Goal: Information Seeking & Learning: Learn about a topic

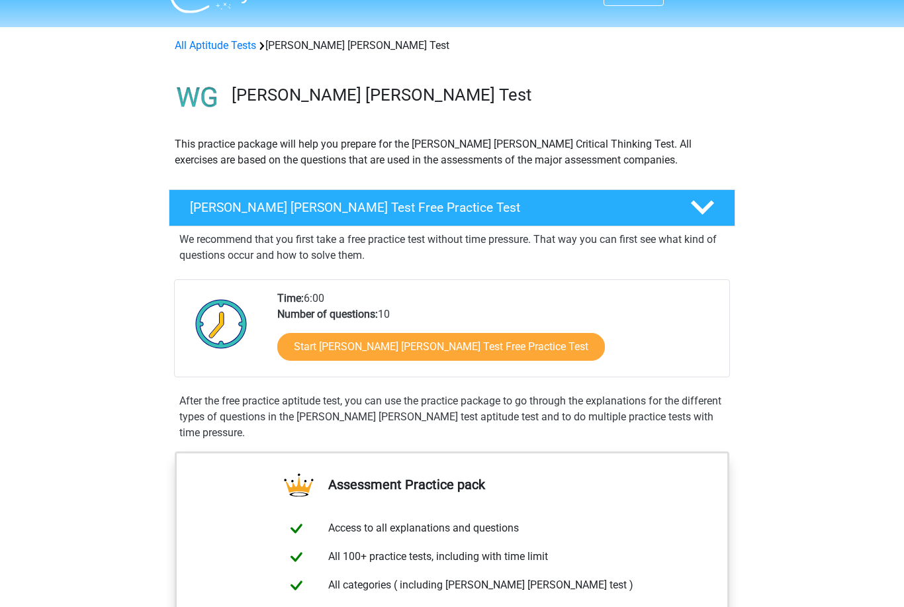
scroll to position [33, 0]
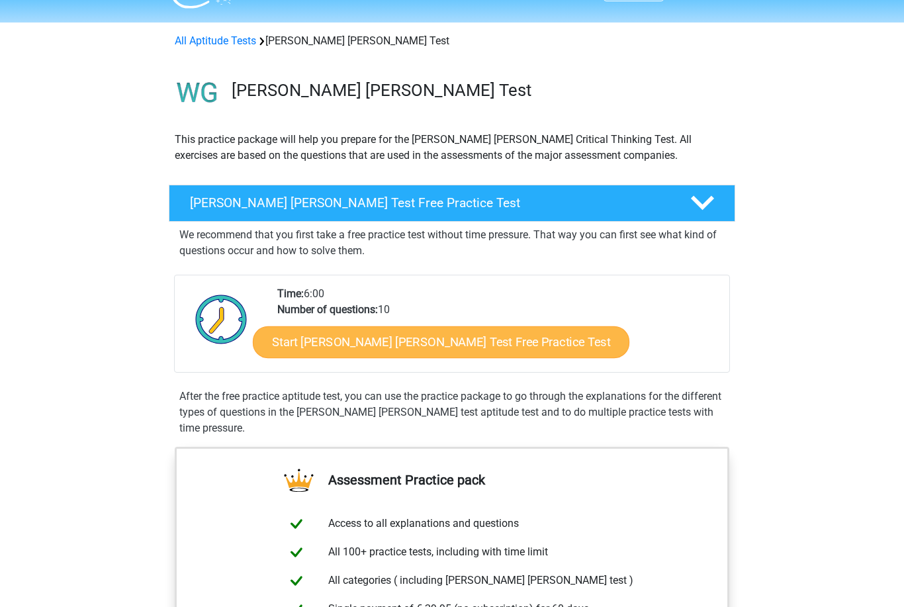
click at [463, 346] on link "Start Watson Glaser Test Free Practice Test" at bounding box center [441, 342] width 376 height 32
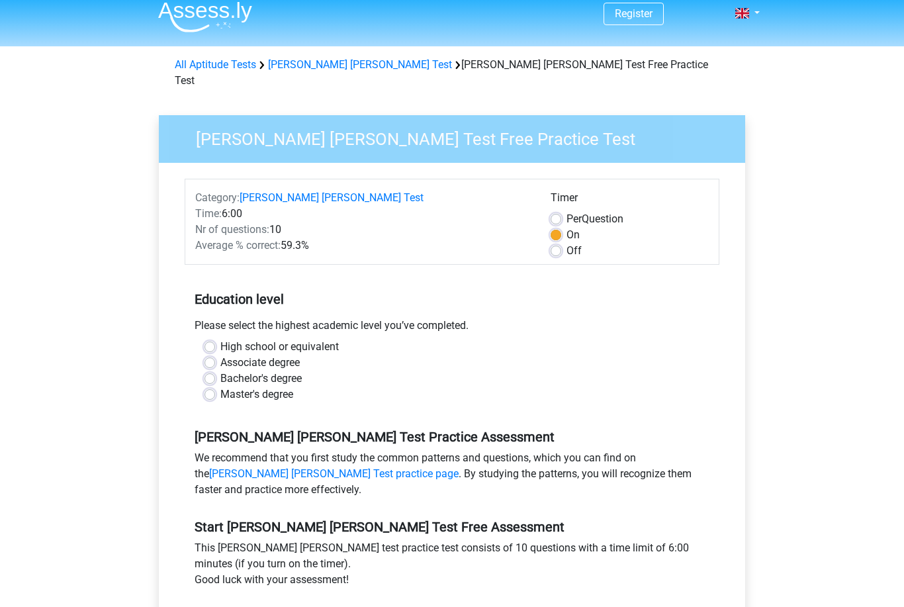
scroll to position [11, 0]
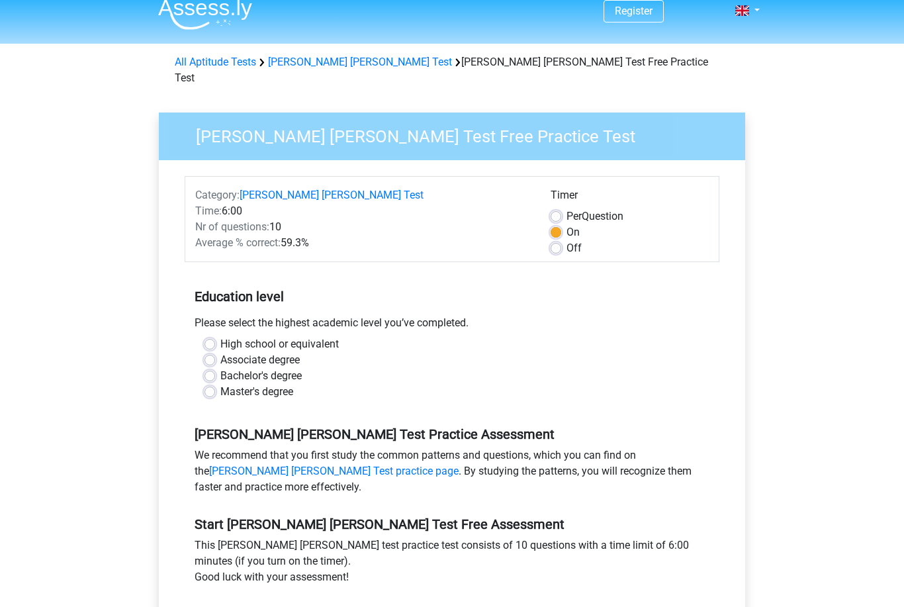
click at [220, 384] on label "Master's degree" at bounding box center [256, 392] width 73 height 16
click at [214, 384] on input "Master's degree" at bounding box center [209, 390] width 11 height 13
radio input "true"
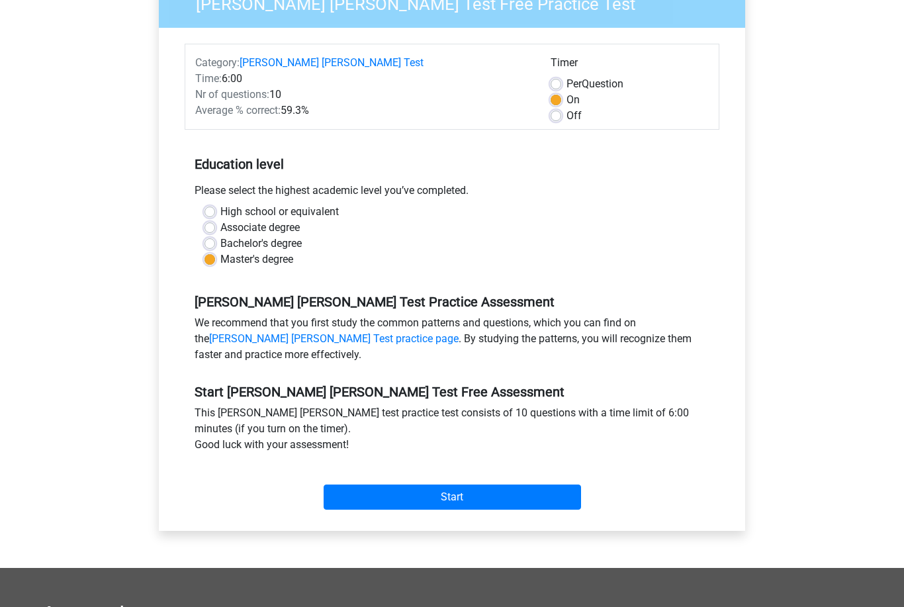
scroll to position [151, 0]
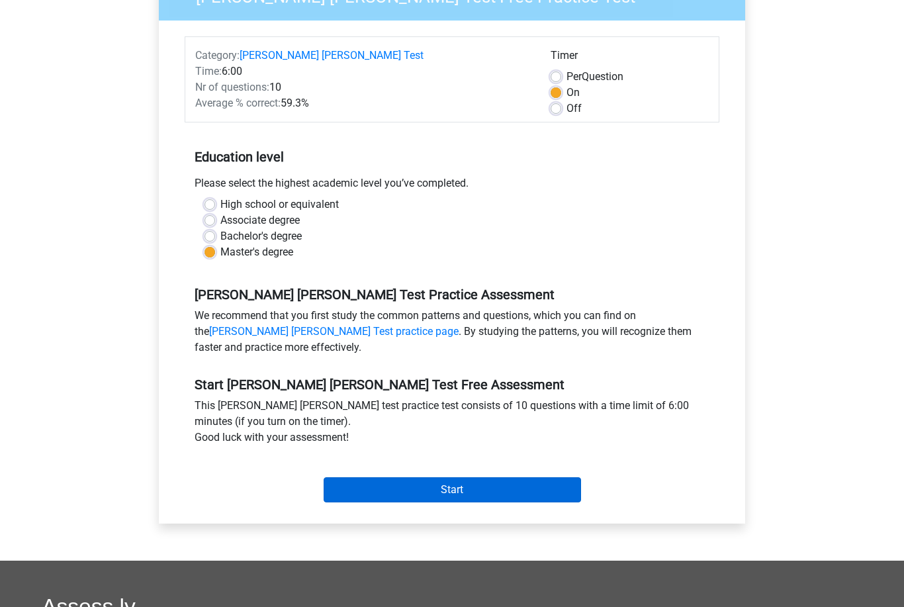
click at [575, 480] on input "Start" at bounding box center [452, 490] width 257 height 25
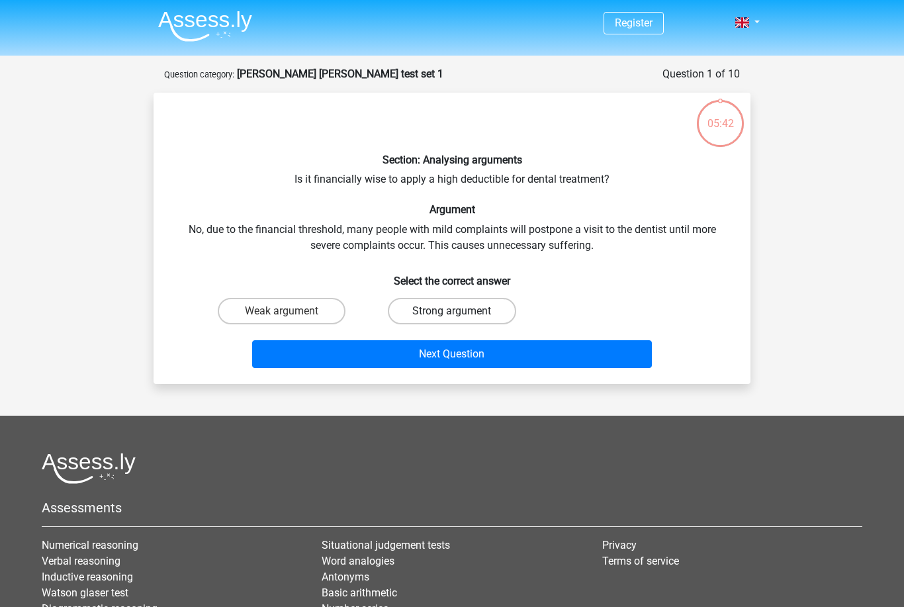
click at [484, 310] on label "Strong argument" at bounding box center [452, 311] width 128 height 26
click at [461, 311] on input "Strong argument" at bounding box center [456, 315] width 9 height 9
radio input "true"
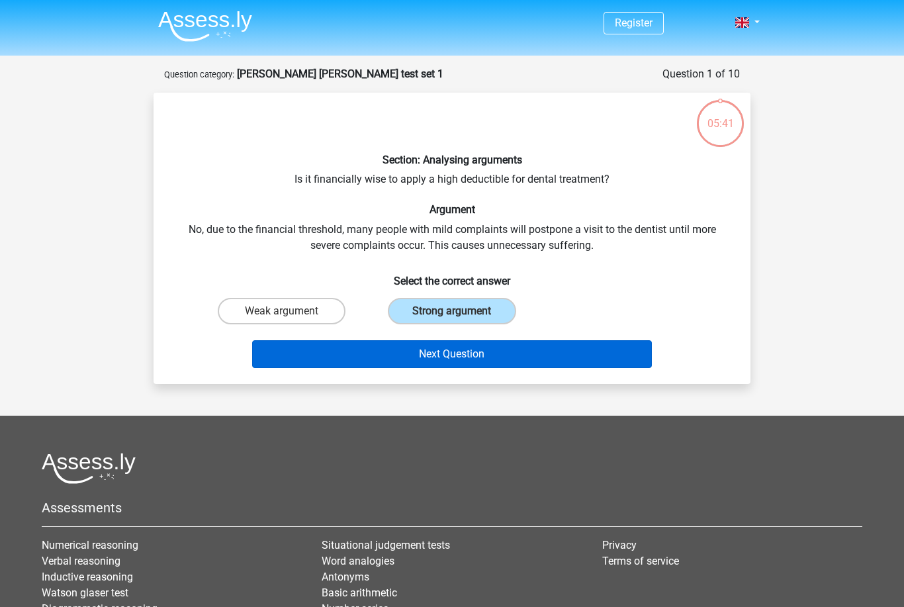
click at [516, 350] on button "Next Question" at bounding box center [452, 354] width 400 height 28
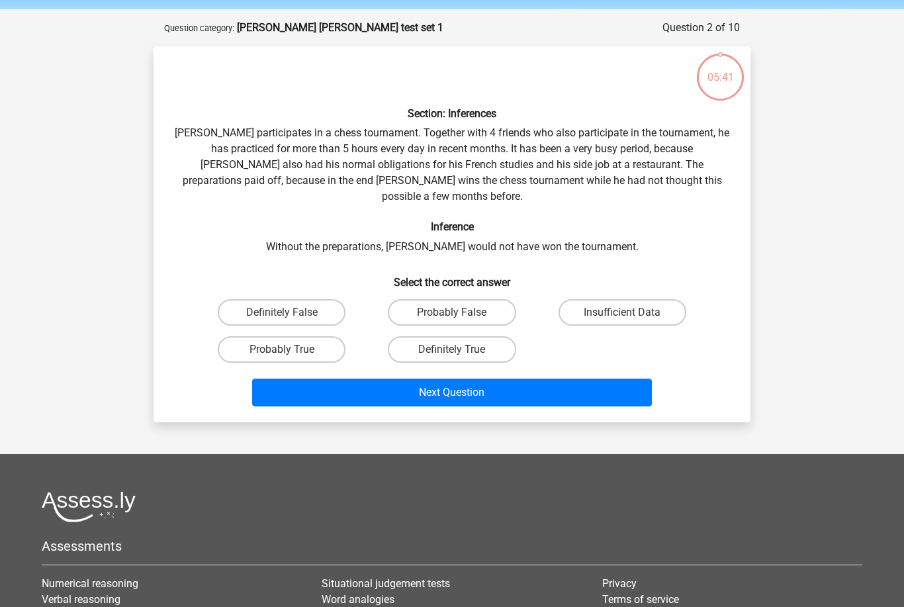
scroll to position [66, 0]
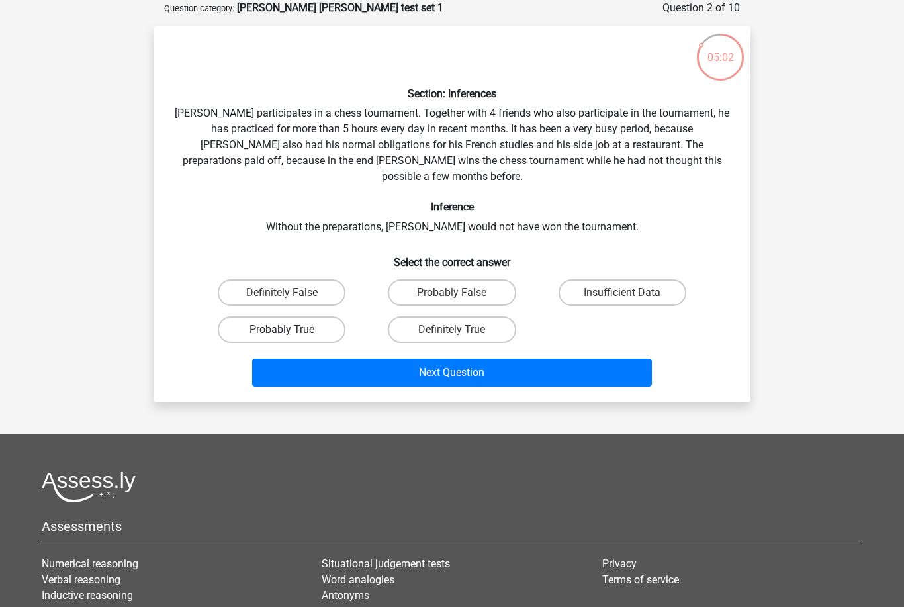
click at [298, 317] on label "Probably True" at bounding box center [282, 329] width 128 height 26
click at [290, 330] on input "Probably True" at bounding box center [286, 334] width 9 height 9
radio input "true"
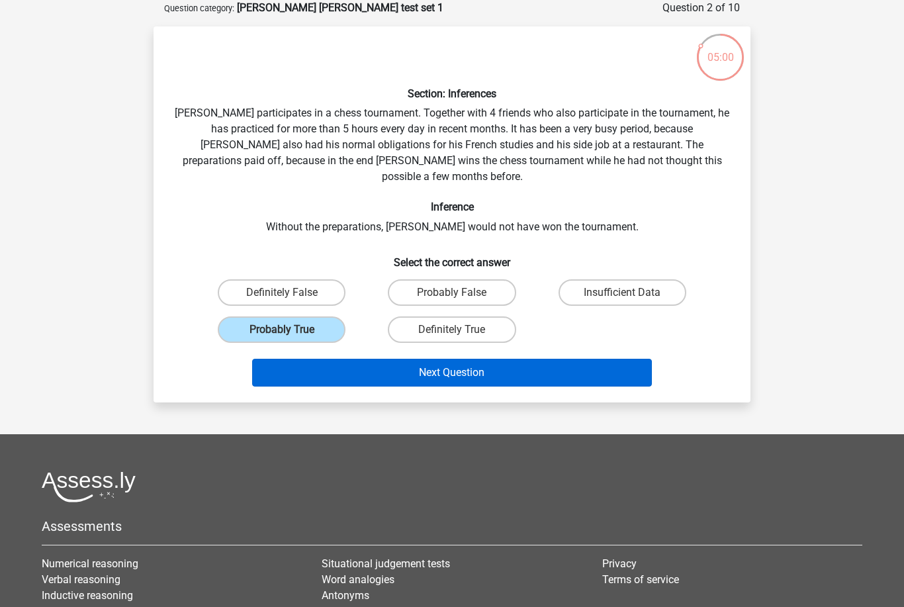
click at [473, 359] on button "Next Question" at bounding box center [452, 373] width 400 height 28
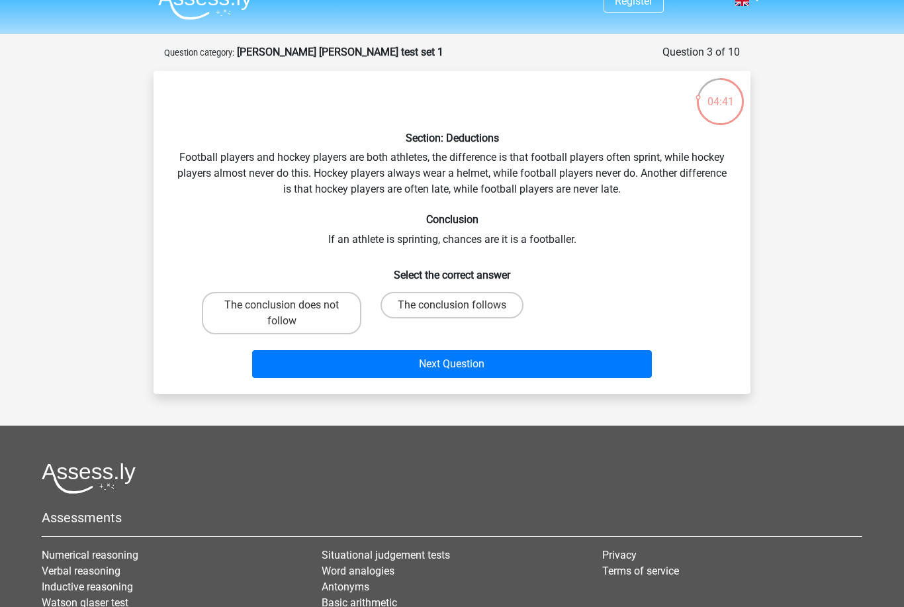
scroll to position [22, 0]
click at [318, 310] on label "The conclusion does not follow" at bounding box center [281, 313] width 159 height 42
click at [290, 310] on input "The conclusion does not follow" at bounding box center [286, 309] width 9 height 9
radio input "true"
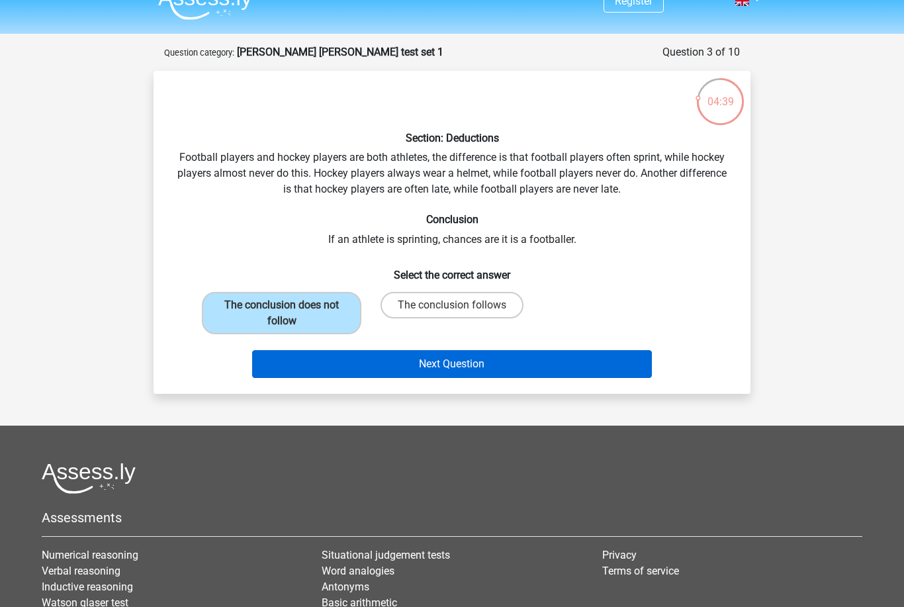
click at [464, 365] on button "Next Question" at bounding box center [452, 364] width 400 height 28
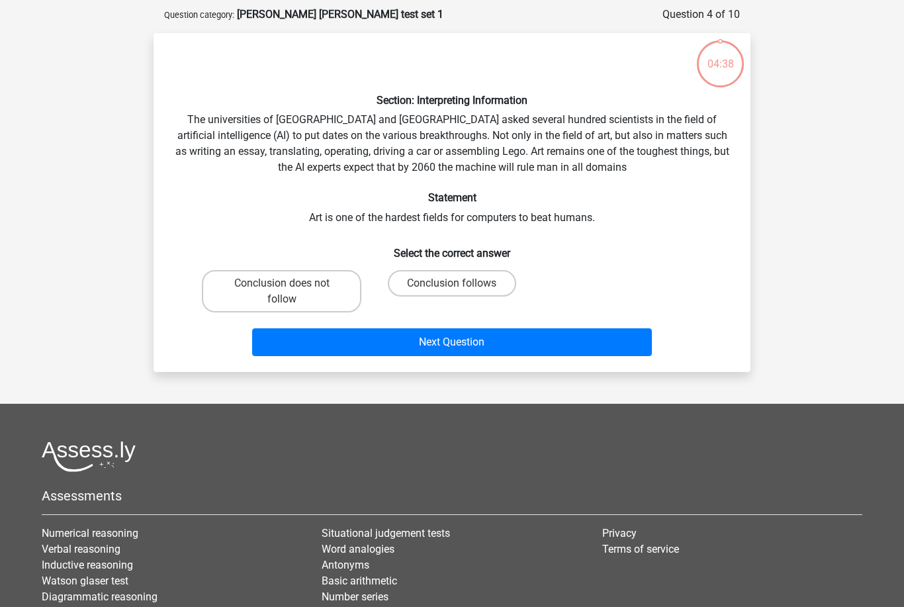
scroll to position [66, 0]
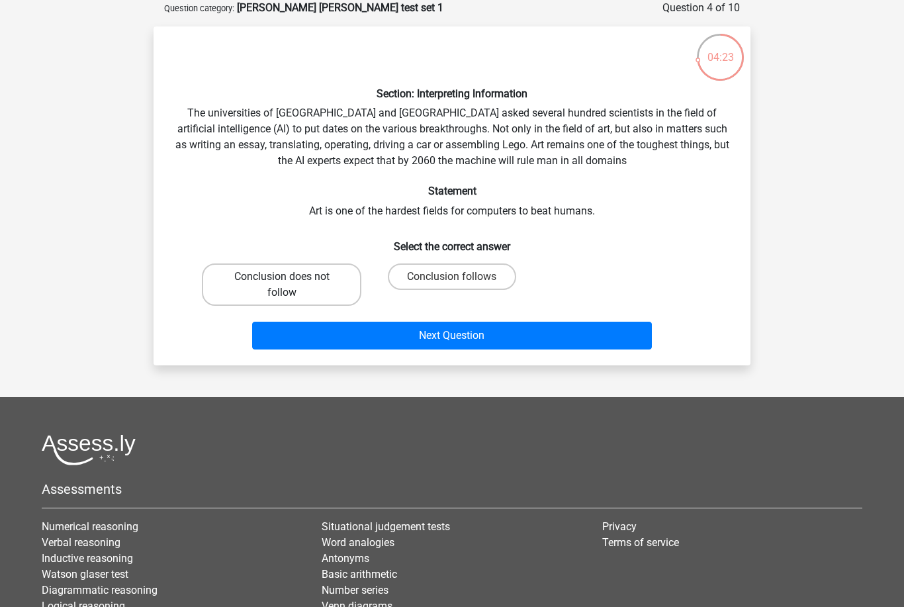
click at [343, 275] on label "Conclusion does not follow" at bounding box center [281, 284] width 159 height 42
click at [290, 277] on input "Conclusion does not follow" at bounding box center [286, 281] width 9 height 9
radio input "true"
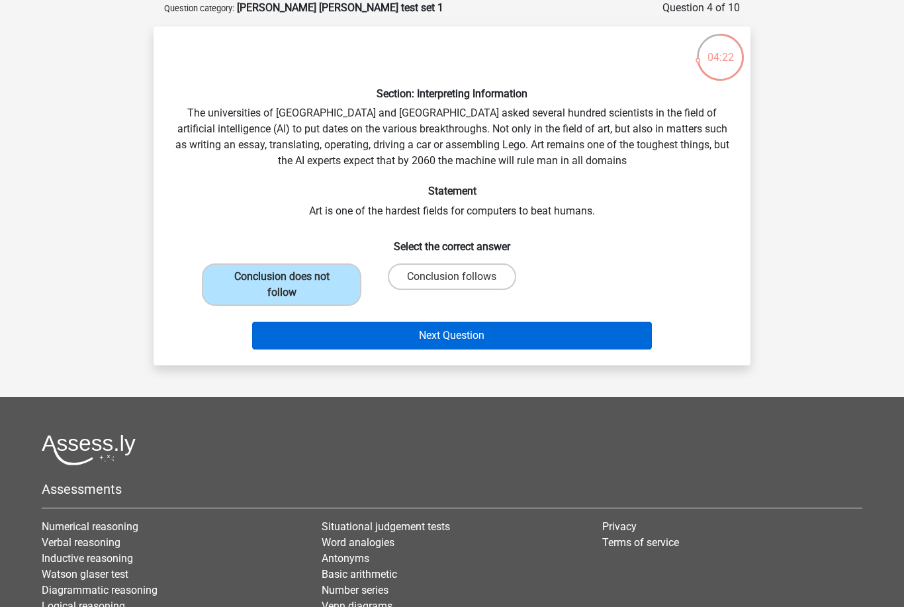
click at [426, 335] on button "Next Question" at bounding box center [452, 336] width 400 height 28
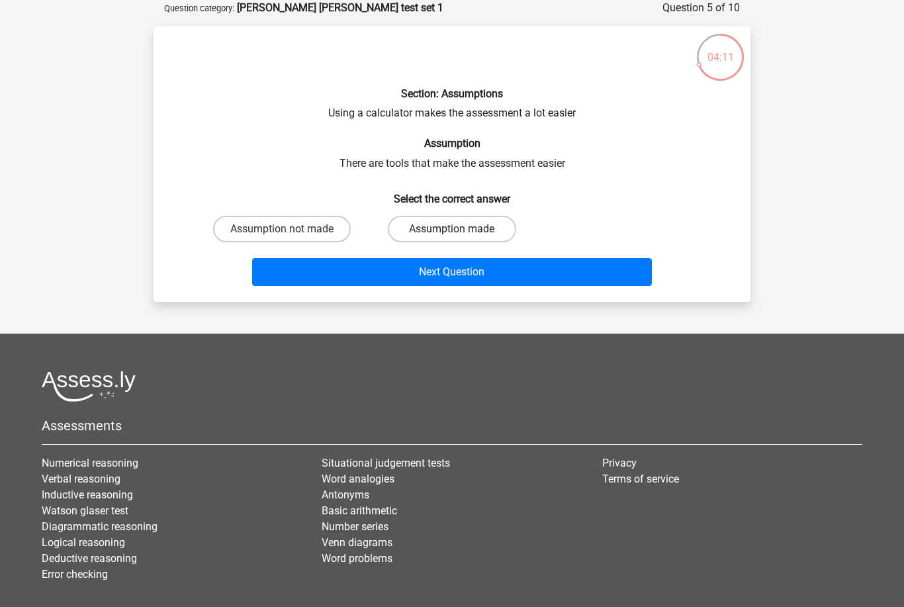
click at [454, 222] on label "Assumption made" at bounding box center [452, 229] width 128 height 26
click at [454, 229] on input "Assumption made" at bounding box center [456, 233] width 9 height 9
radio input "true"
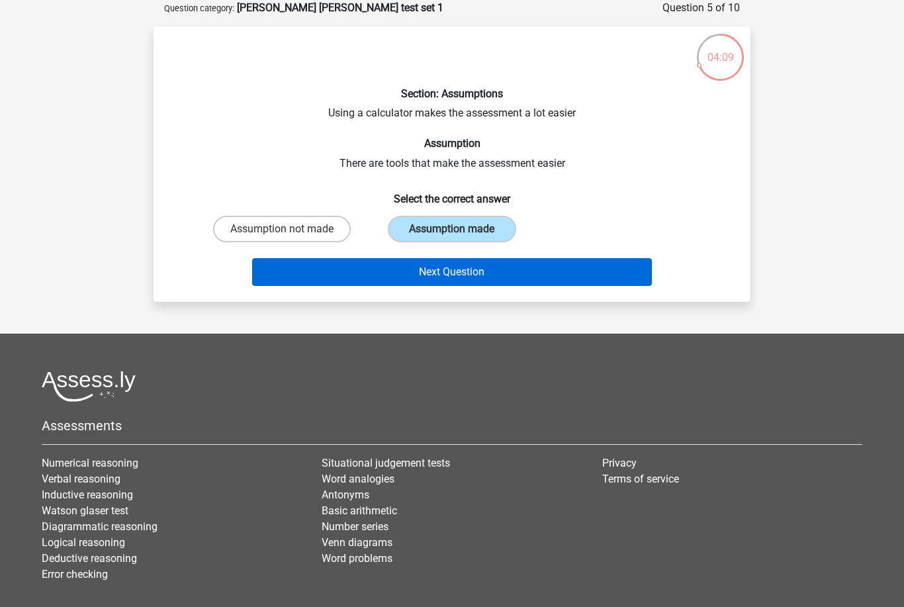
click at [459, 276] on button "Next Question" at bounding box center [452, 272] width 400 height 28
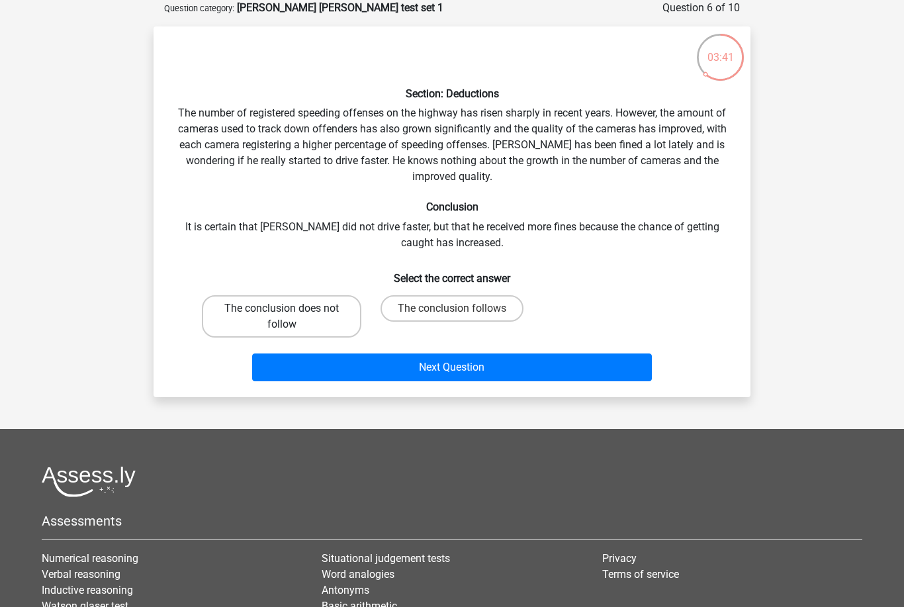
click at [314, 306] on label "The conclusion does not follow" at bounding box center [281, 316] width 159 height 42
click at [290, 308] on input "The conclusion does not follow" at bounding box center [286, 312] width 9 height 9
radio input "true"
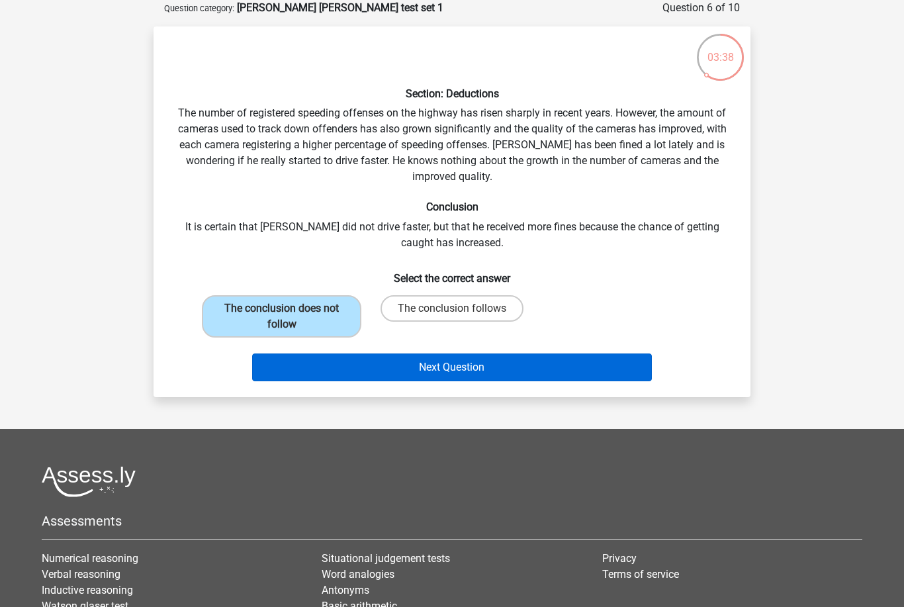
click at [446, 371] on button "Next Question" at bounding box center [452, 367] width 400 height 28
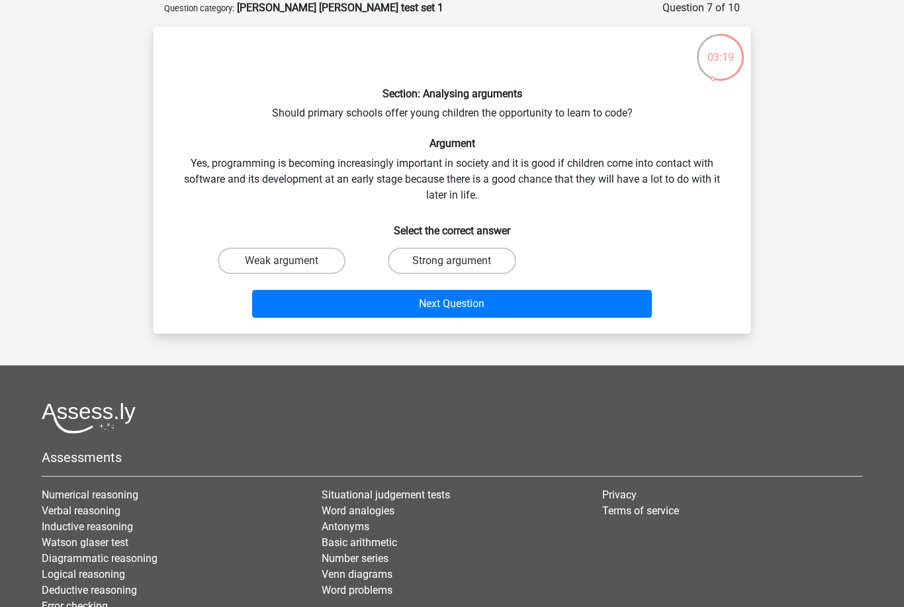
click at [458, 261] on input "Strong argument" at bounding box center [456, 265] width 9 height 9
radio input "true"
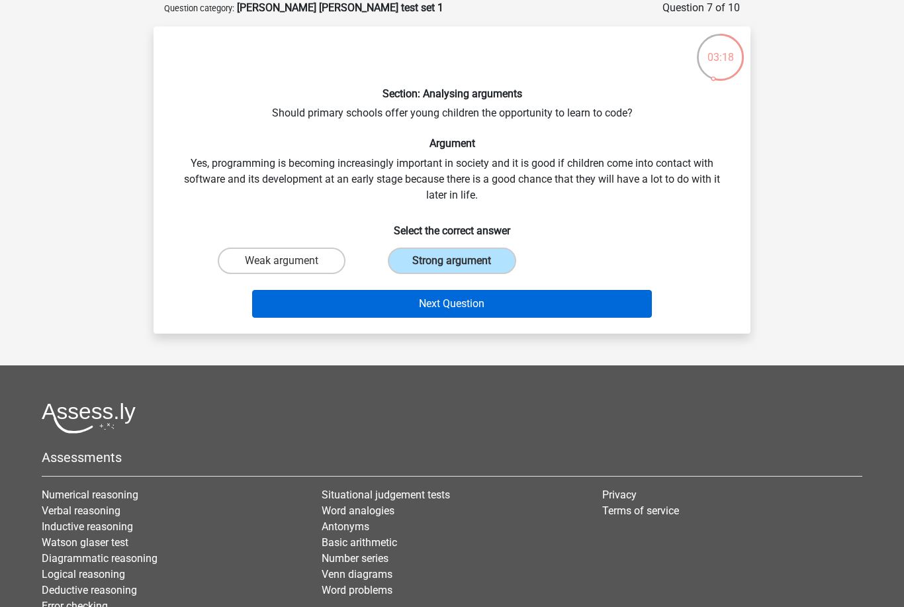
click at [451, 305] on button "Next Question" at bounding box center [452, 304] width 400 height 28
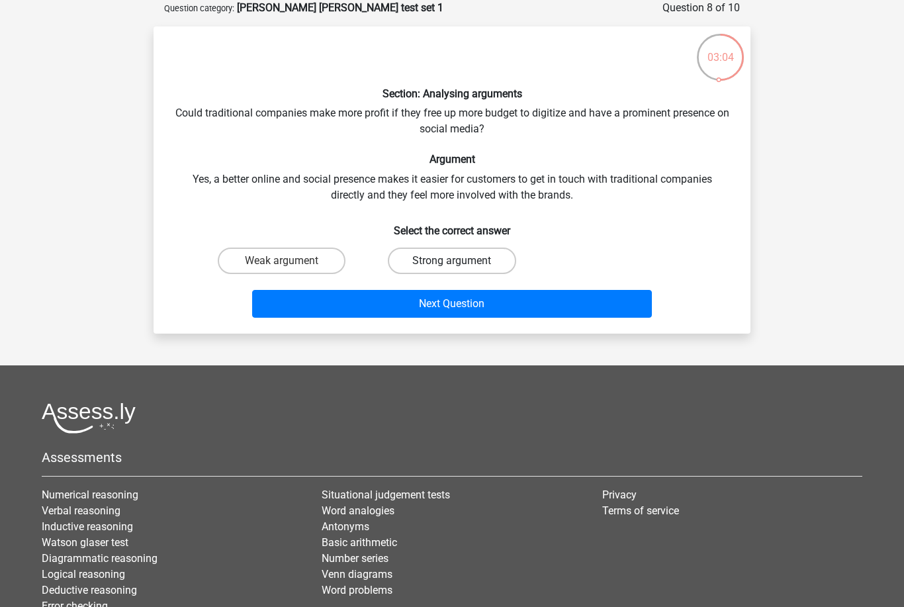
click at [464, 263] on label "Strong argument" at bounding box center [452, 260] width 128 height 26
click at [461, 263] on input "Strong argument" at bounding box center [456, 265] width 9 height 9
radio input "true"
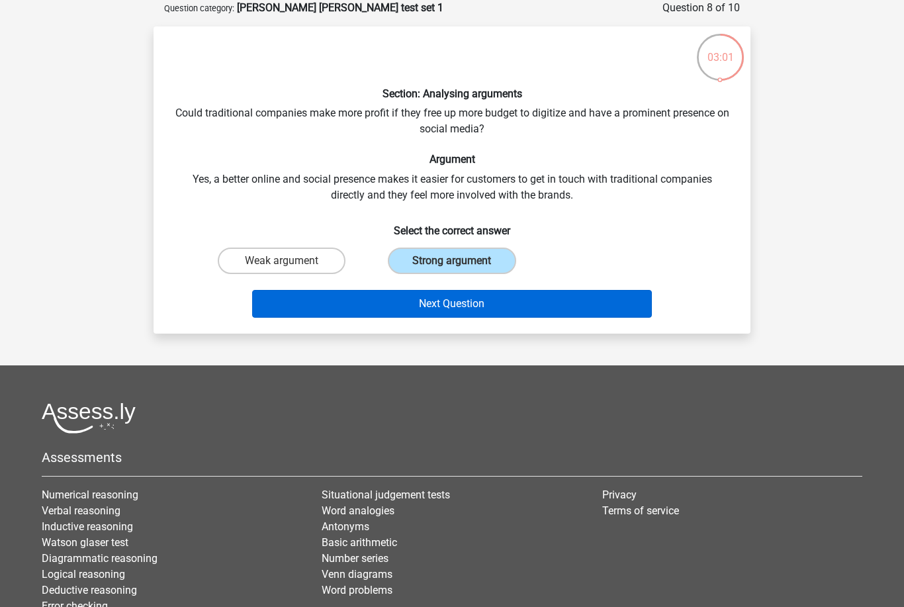
click at [468, 302] on button "Next Question" at bounding box center [452, 304] width 400 height 28
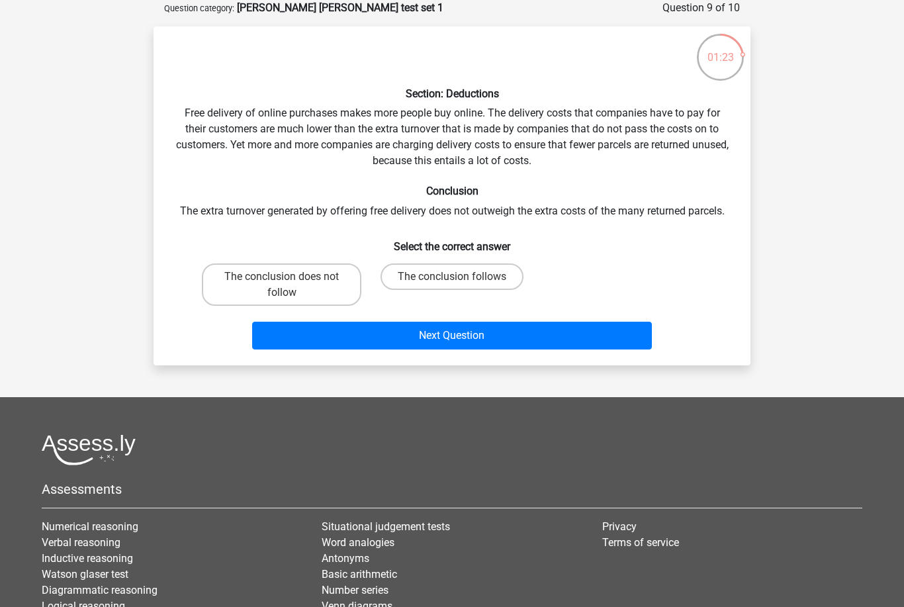
click at [453, 284] on input "The conclusion follows" at bounding box center [456, 281] width 9 height 9
radio input "true"
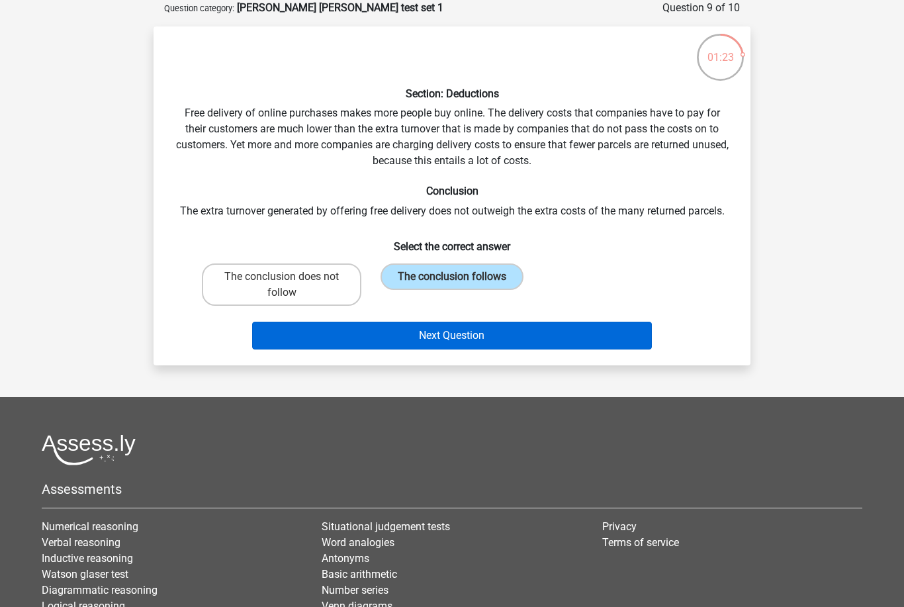
click at [451, 339] on button "Next Question" at bounding box center [452, 336] width 400 height 28
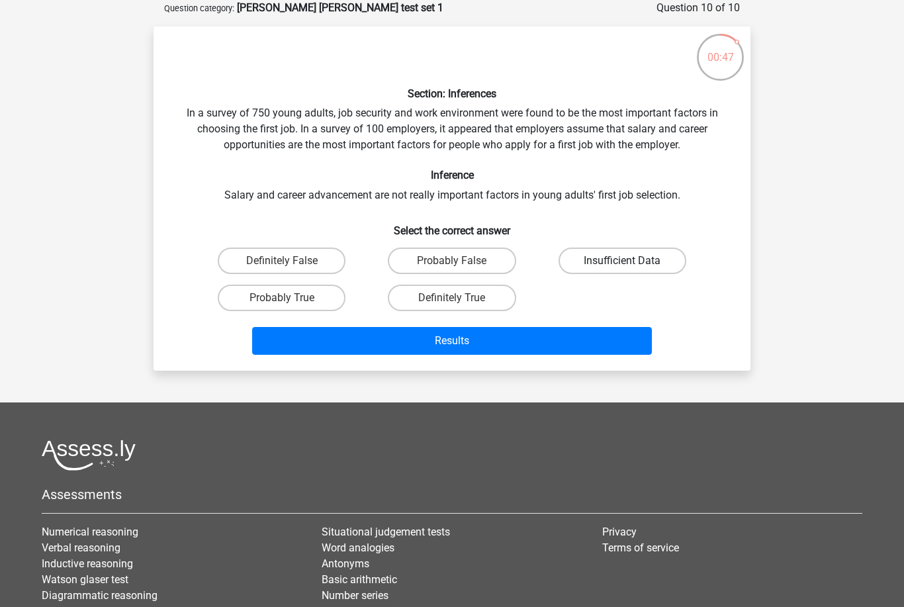
click at [640, 265] on label "Insufficient Data" at bounding box center [622, 260] width 128 height 26
click at [631, 265] on input "Insufficient Data" at bounding box center [626, 265] width 9 height 9
radio input "true"
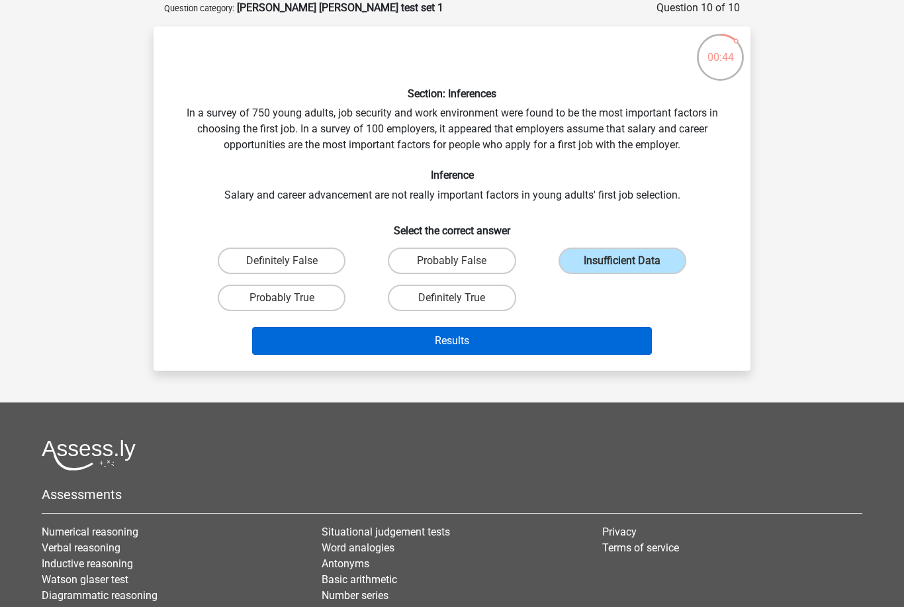
click at [508, 342] on button "Results" at bounding box center [452, 341] width 400 height 28
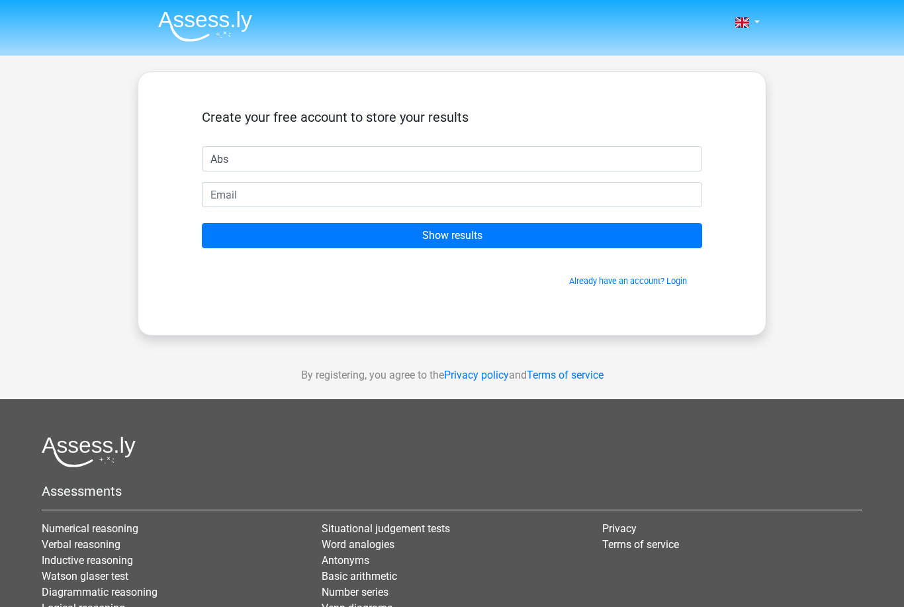
type input "Abs"
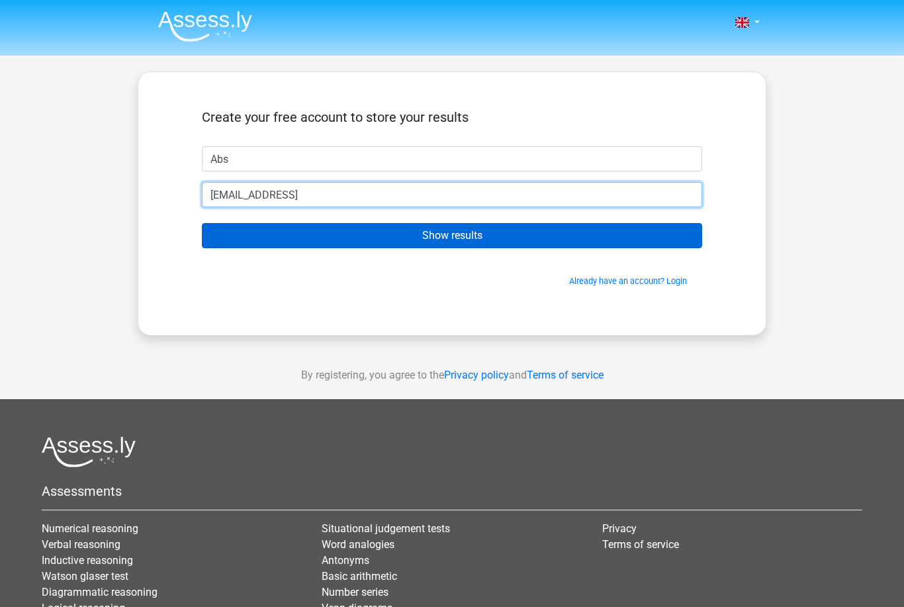
type input "abs.sen@yahoo.clm"
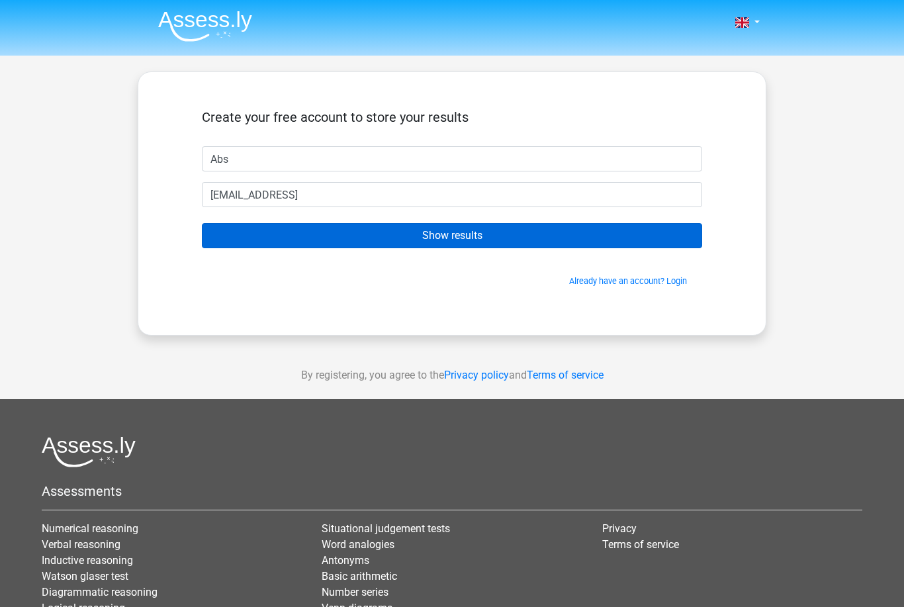
click at [485, 245] on input "Show results" at bounding box center [452, 235] width 500 height 25
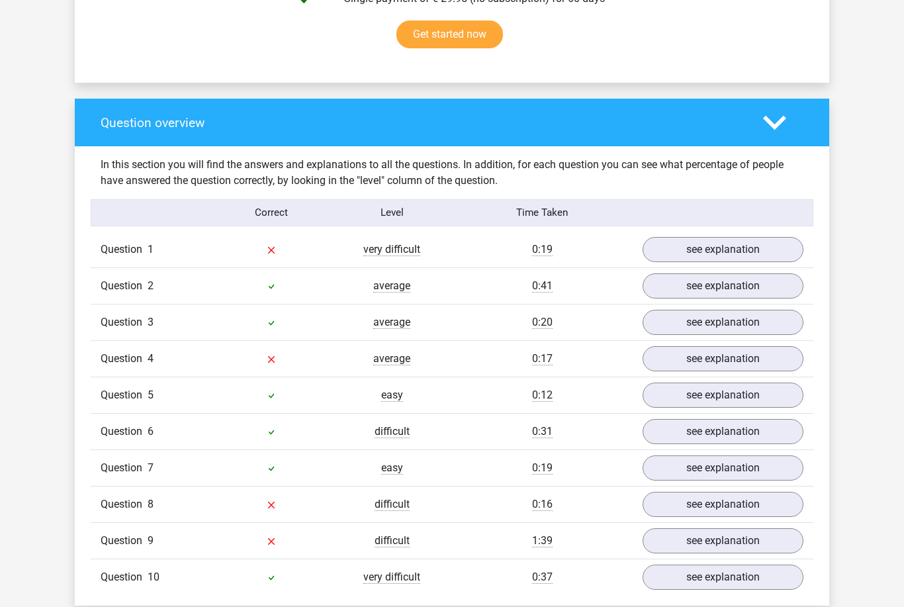
scroll to position [891, 0]
click at [730, 250] on link "see explanation" at bounding box center [723, 249] width 185 height 29
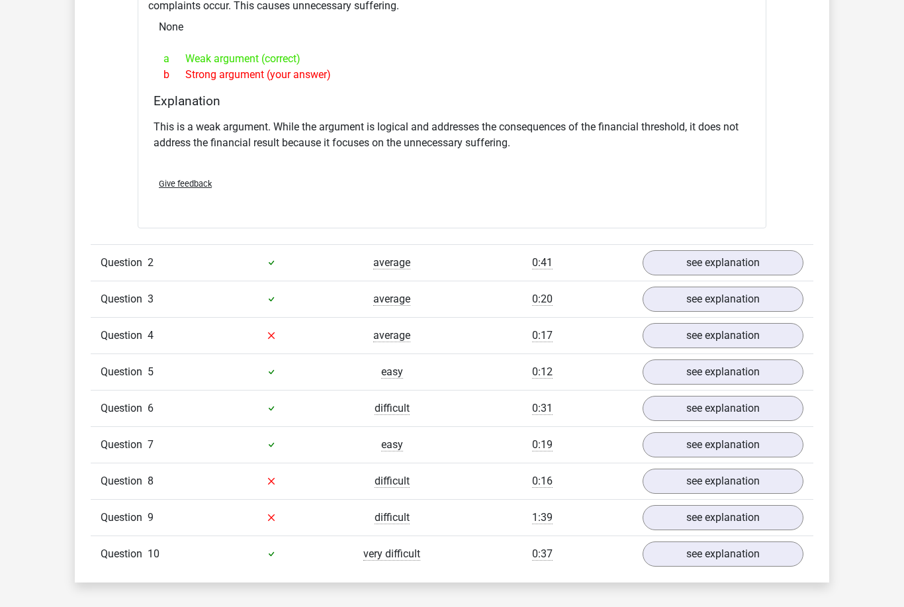
scroll to position [1265, 0]
click at [761, 332] on link "see explanation" at bounding box center [723, 335] width 185 height 29
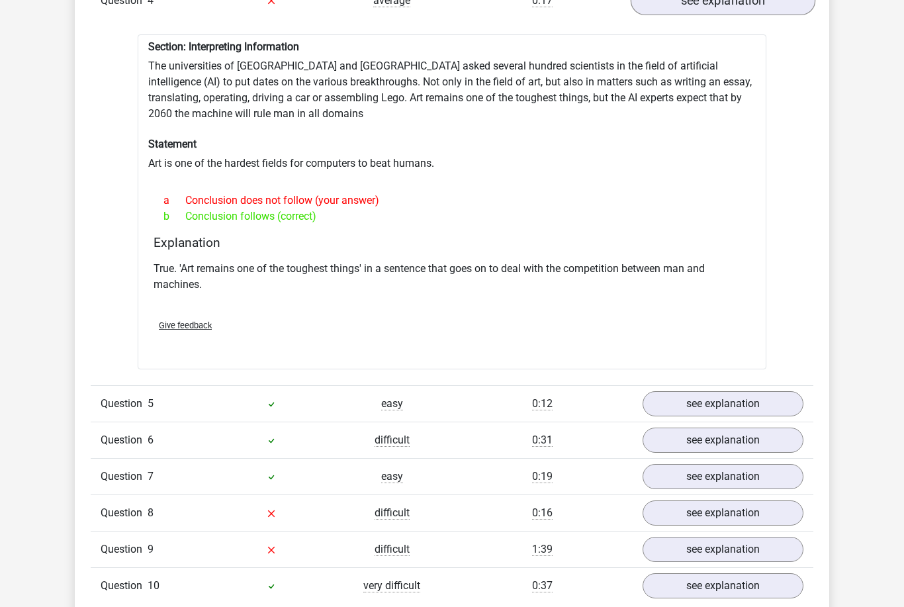
scroll to position [1665, 0]
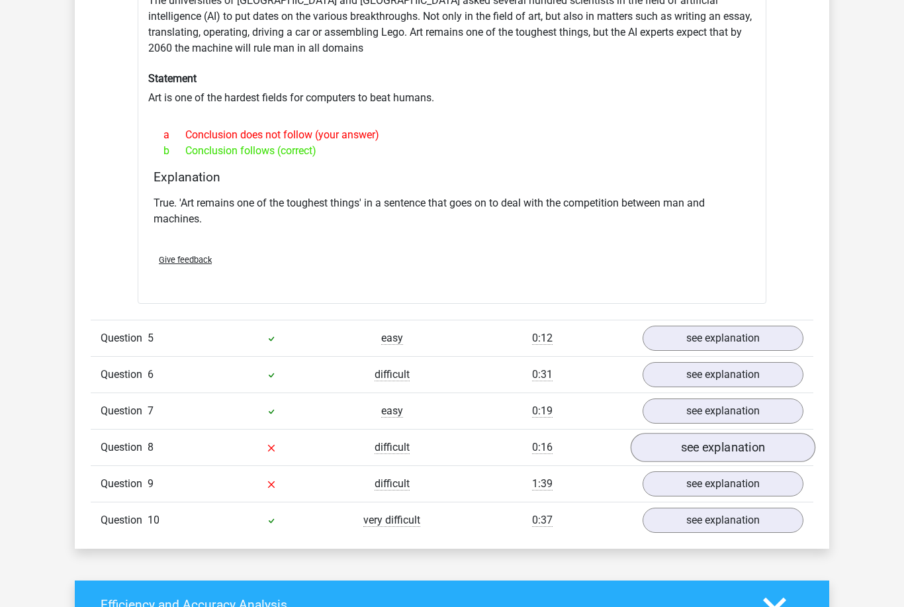
click at [755, 437] on link "see explanation" at bounding box center [723, 447] width 185 height 29
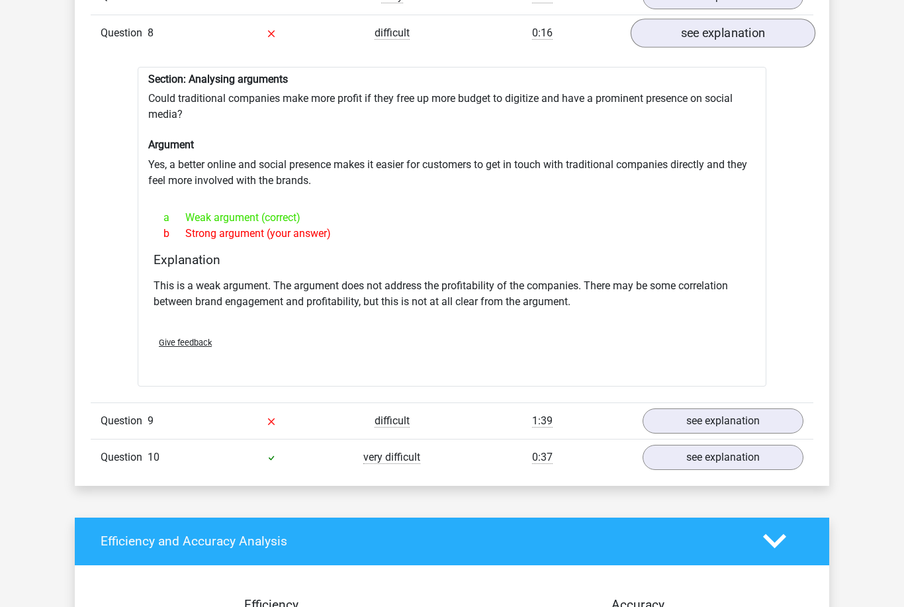
scroll to position [2078, 0]
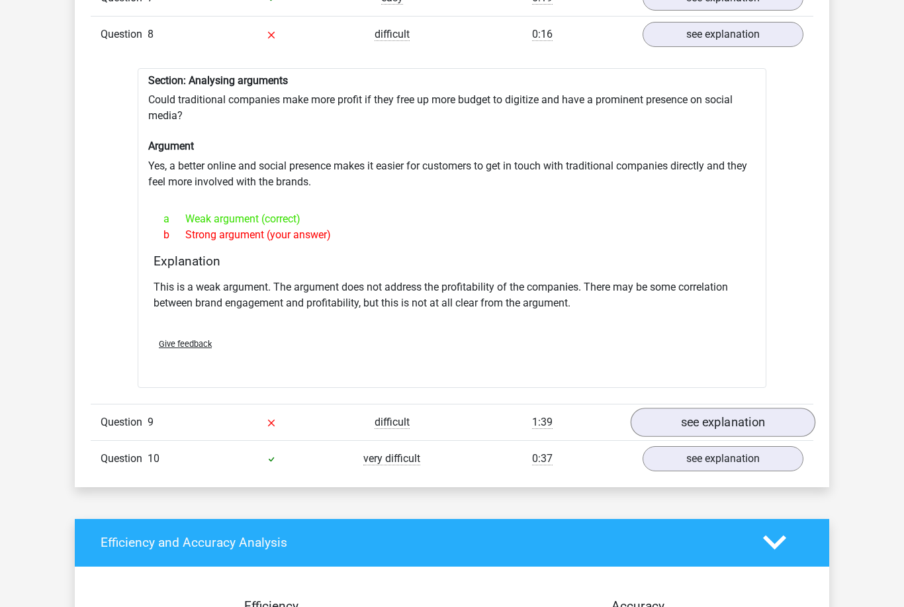
click at [746, 408] on link "see explanation" at bounding box center [723, 422] width 185 height 29
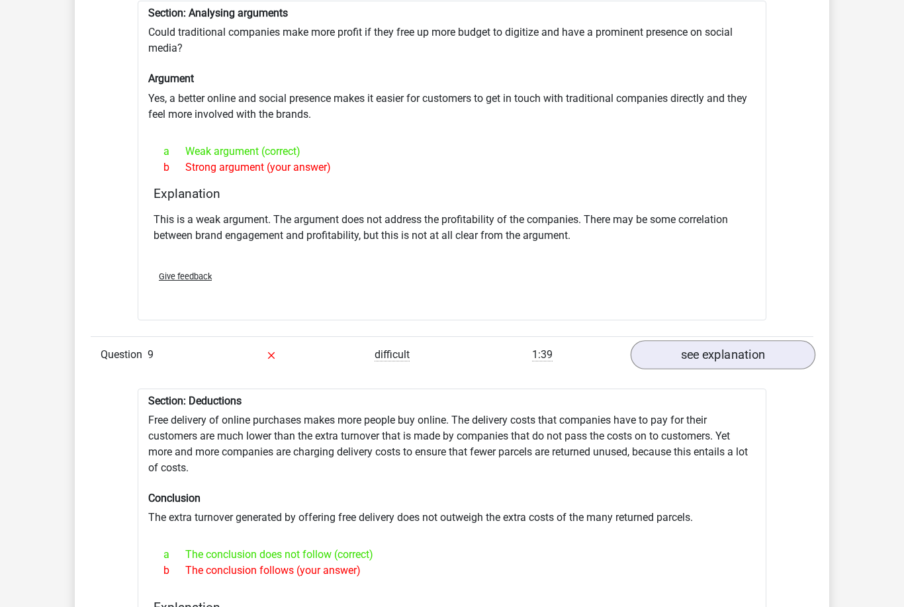
scroll to position [2144, 0]
click at [758, 341] on link "see explanation" at bounding box center [723, 355] width 185 height 29
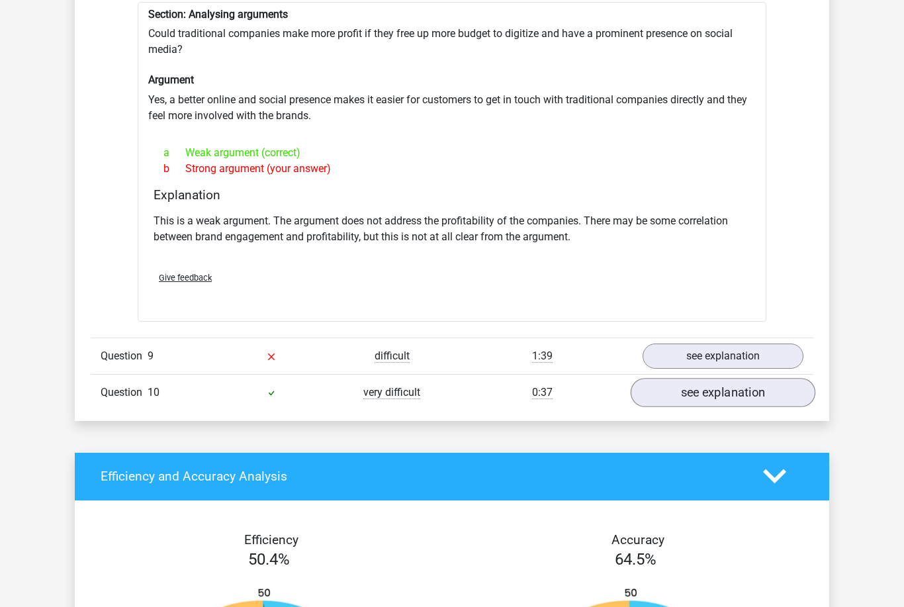
click at [733, 386] on link "see explanation" at bounding box center [723, 392] width 185 height 29
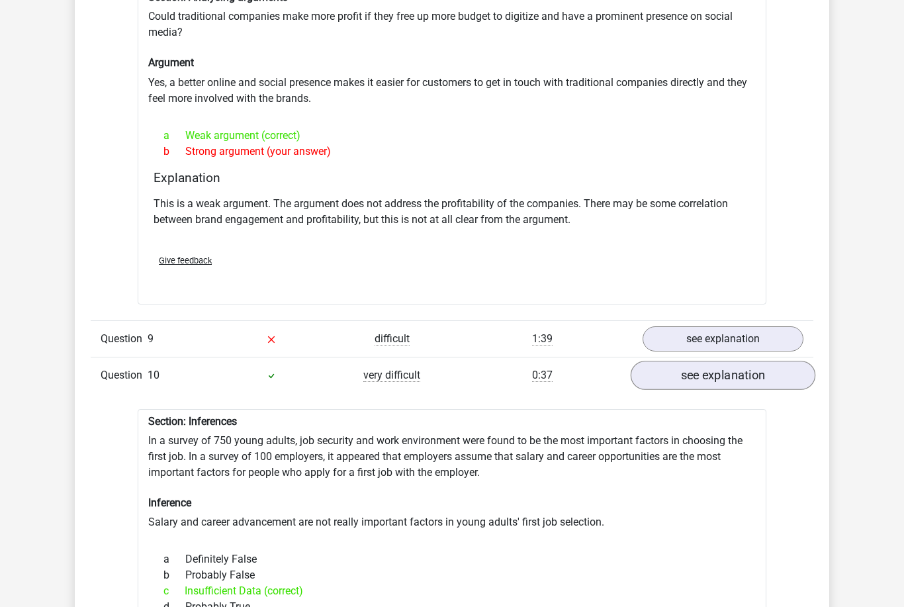
scroll to position [2148, 0]
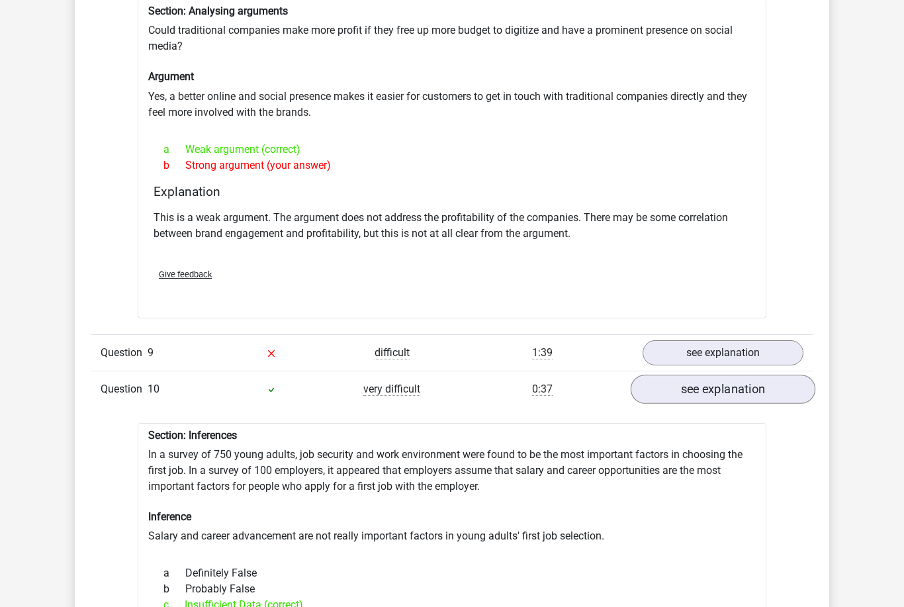
click at [742, 375] on link "see explanation" at bounding box center [723, 389] width 185 height 29
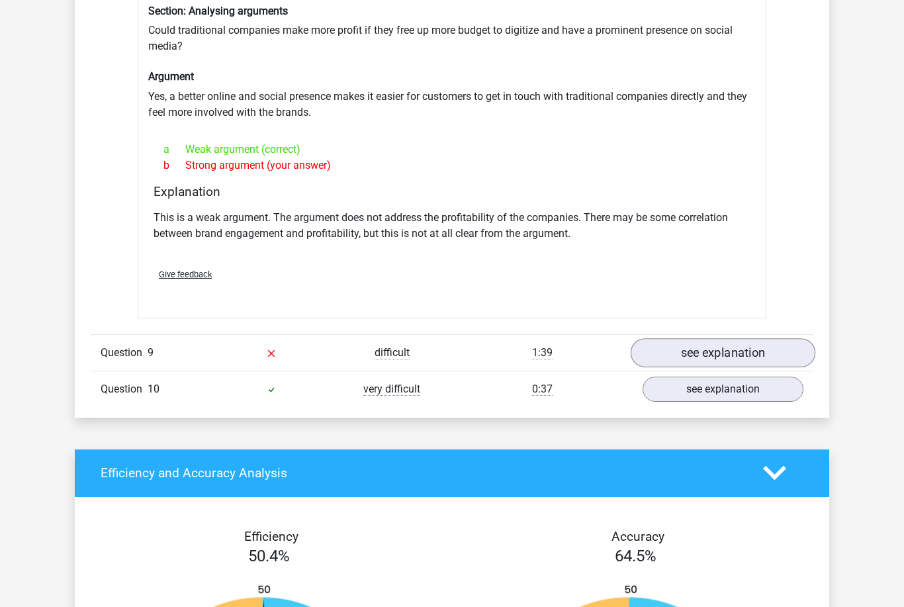
click at [761, 338] on link "see explanation" at bounding box center [723, 352] width 185 height 29
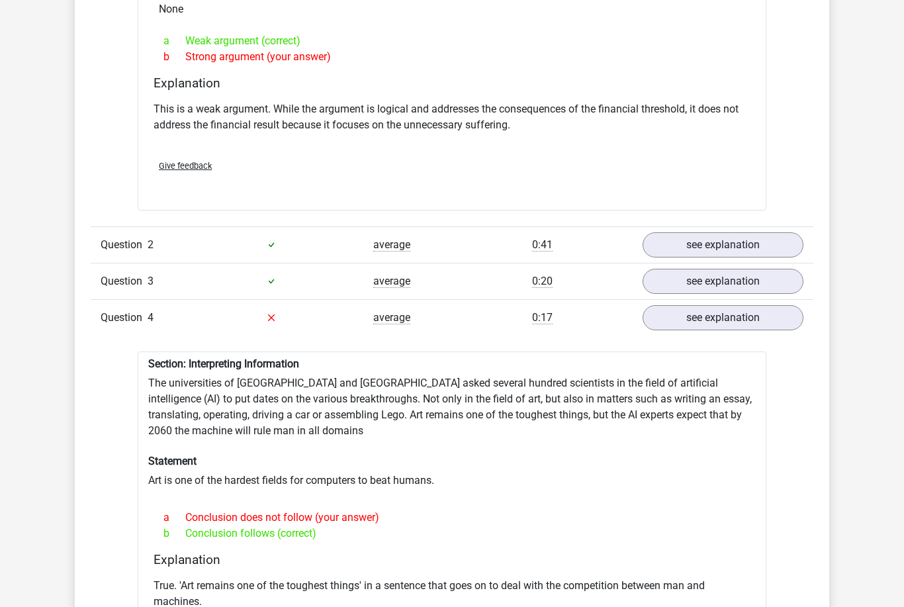
scroll to position [1283, 0]
click at [748, 230] on link "see explanation" at bounding box center [723, 244] width 185 height 29
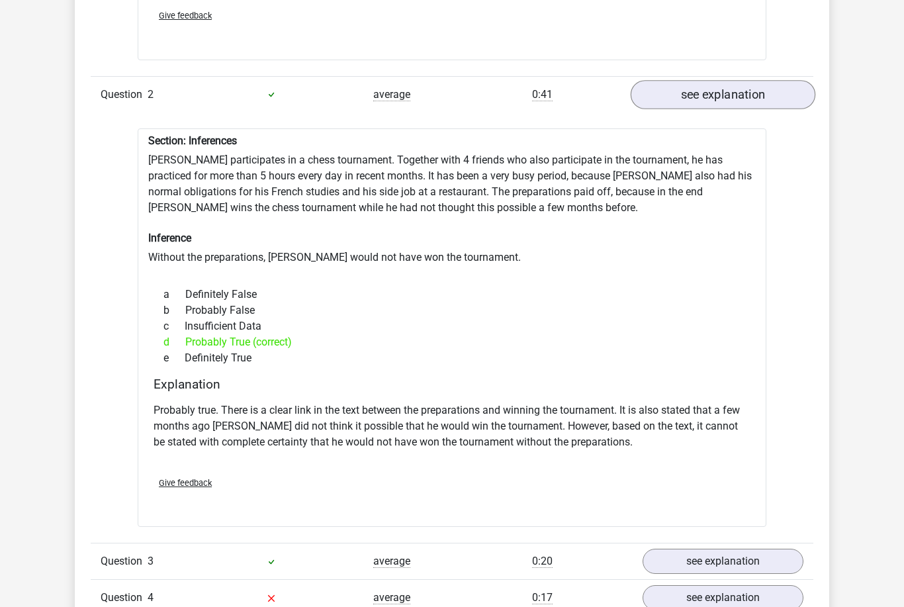
scroll to position [1625, 0]
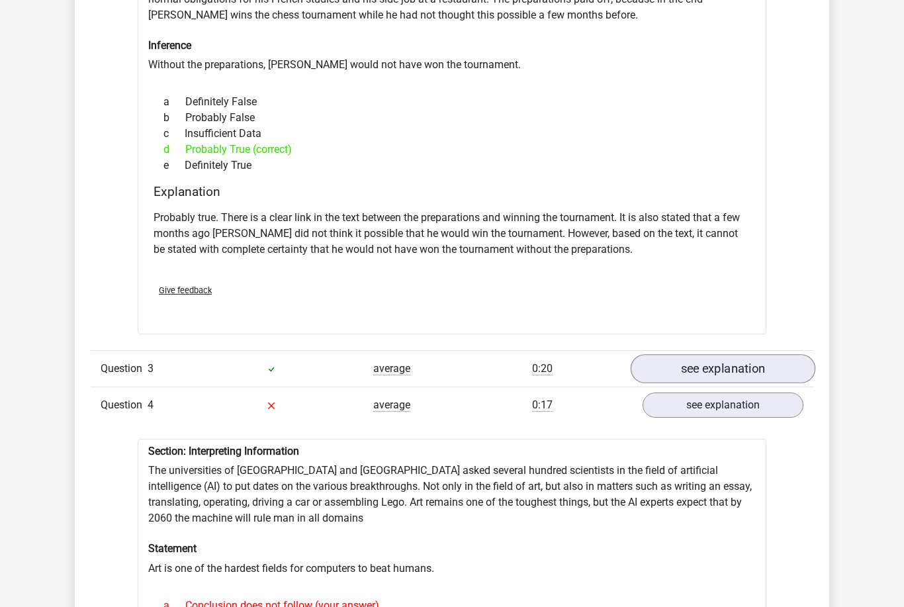
click at [730, 355] on link "see explanation" at bounding box center [723, 369] width 185 height 29
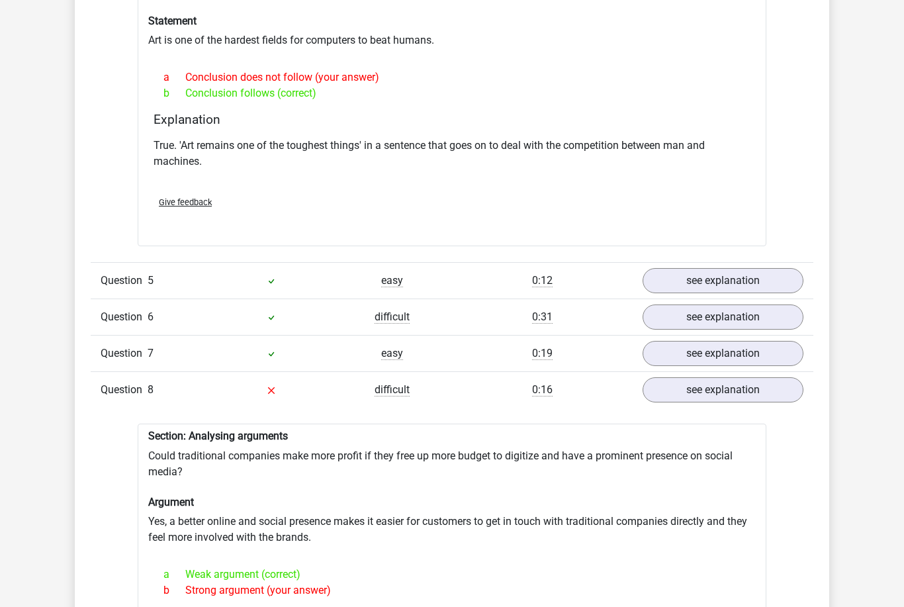
scroll to position [2897, 0]
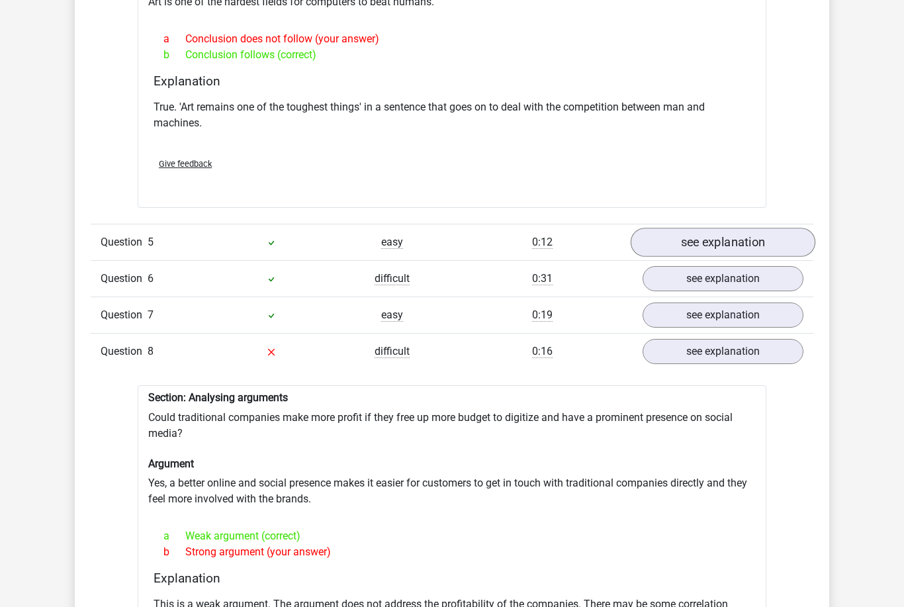
click at [720, 228] on link "see explanation" at bounding box center [723, 242] width 185 height 29
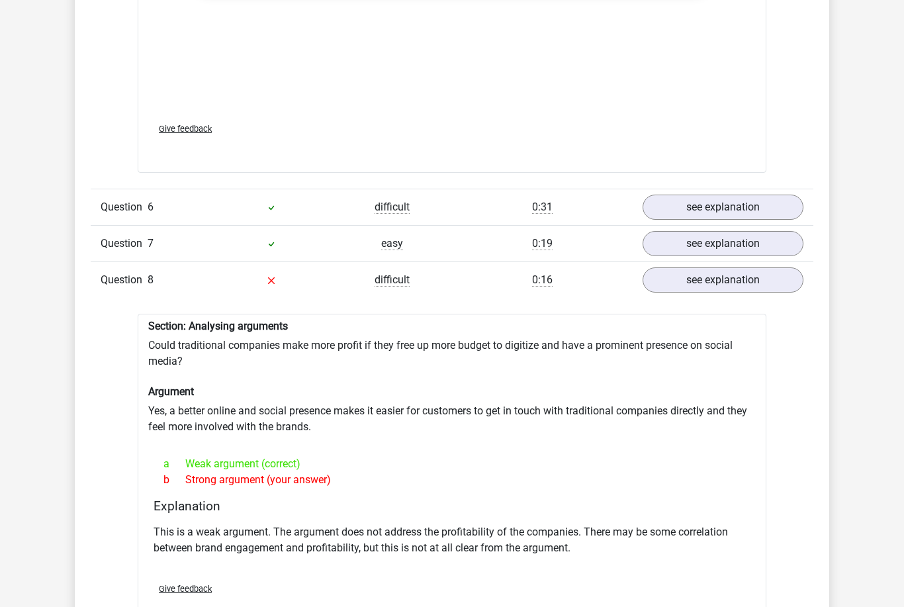
scroll to position [3650, 0]
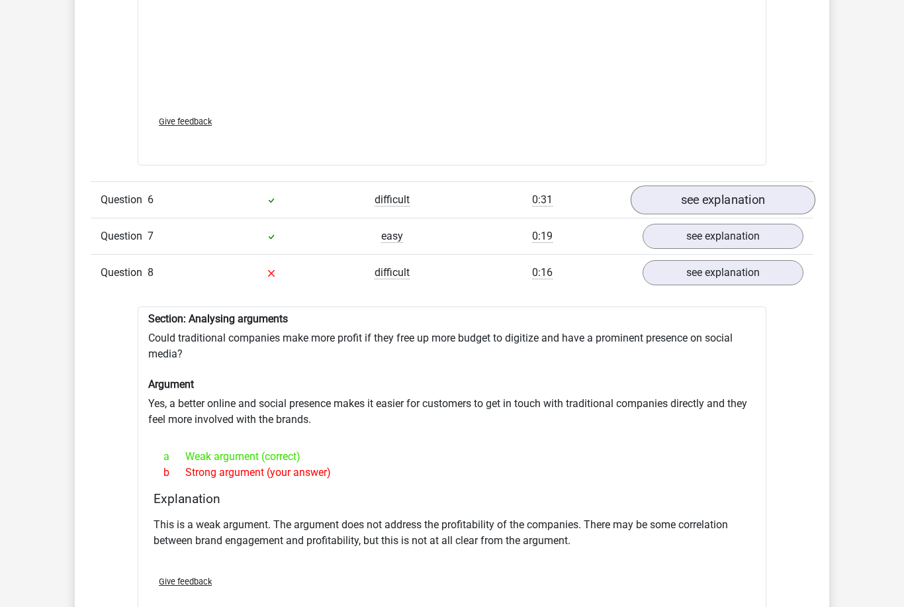
click at [764, 195] on link "see explanation" at bounding box center [723, 199] width 185 height 29
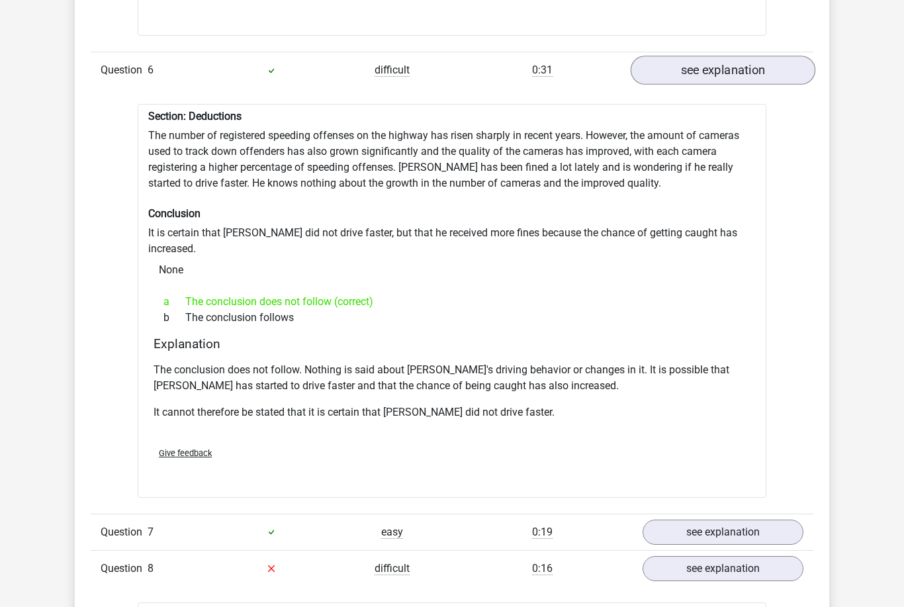
scroll to position [3776, 0]
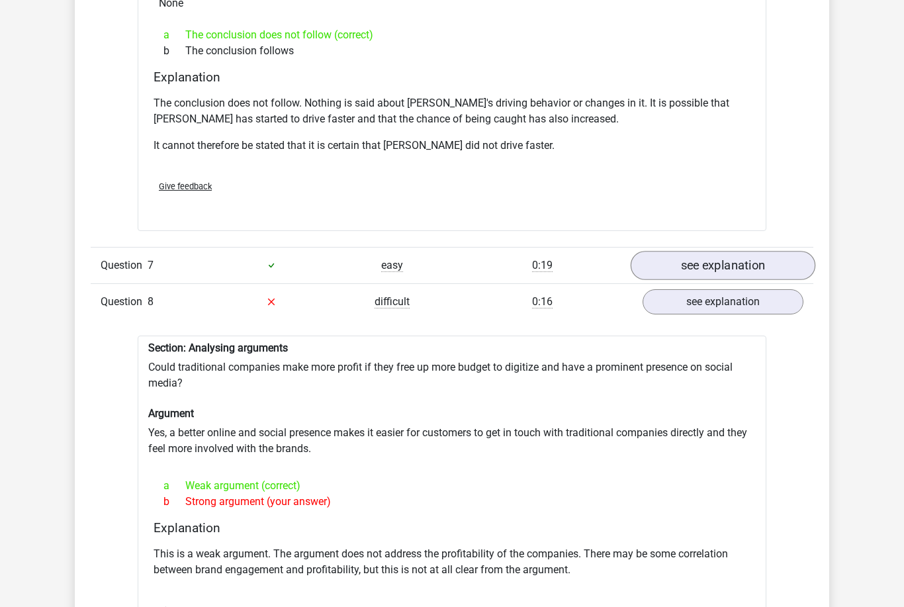
click at [729, 251] on link "see explanation" at bounding box center [723, 265] width 185 height 29
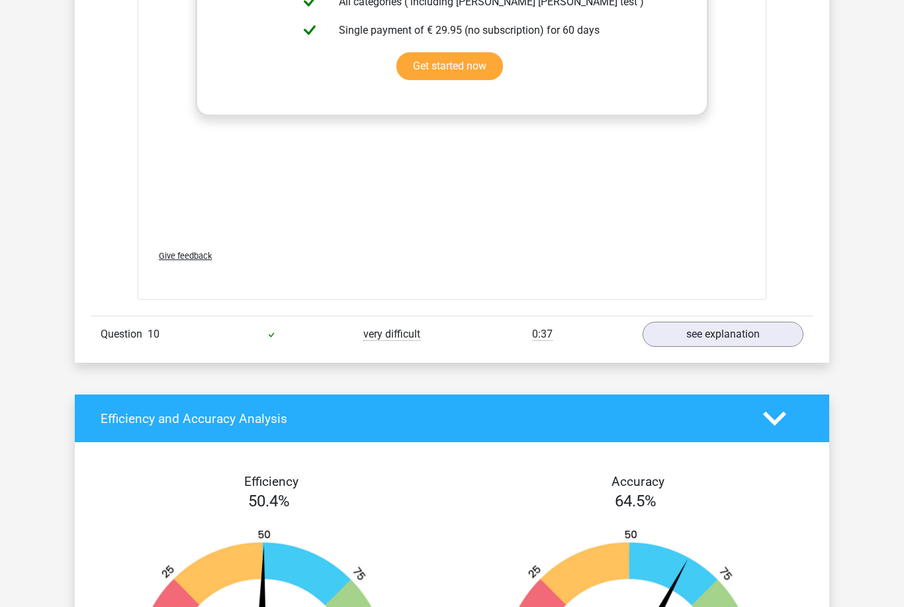
scroll to position [5850, 0]
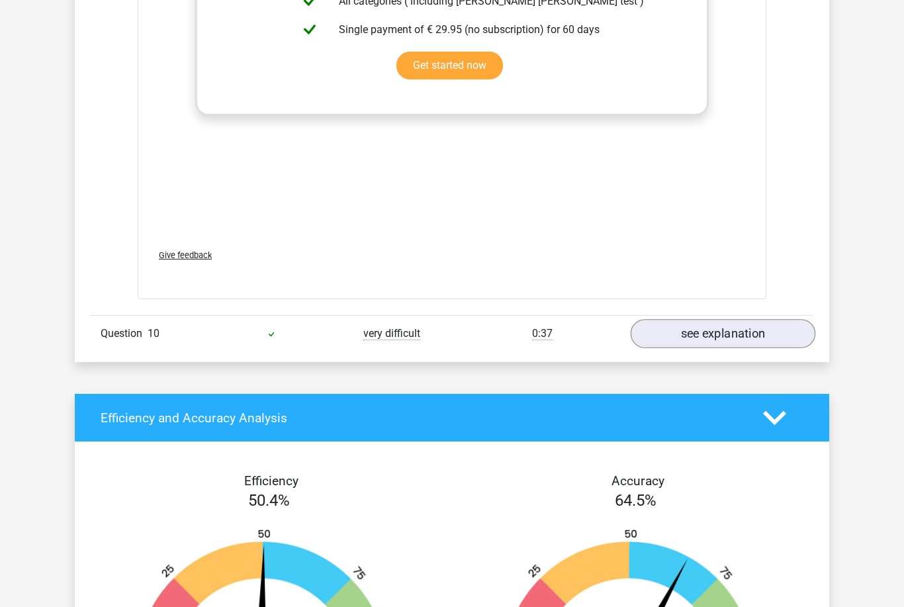
click at [719, 320] on link "see explanation" at bounding box center [723, 334] width 185 height 29
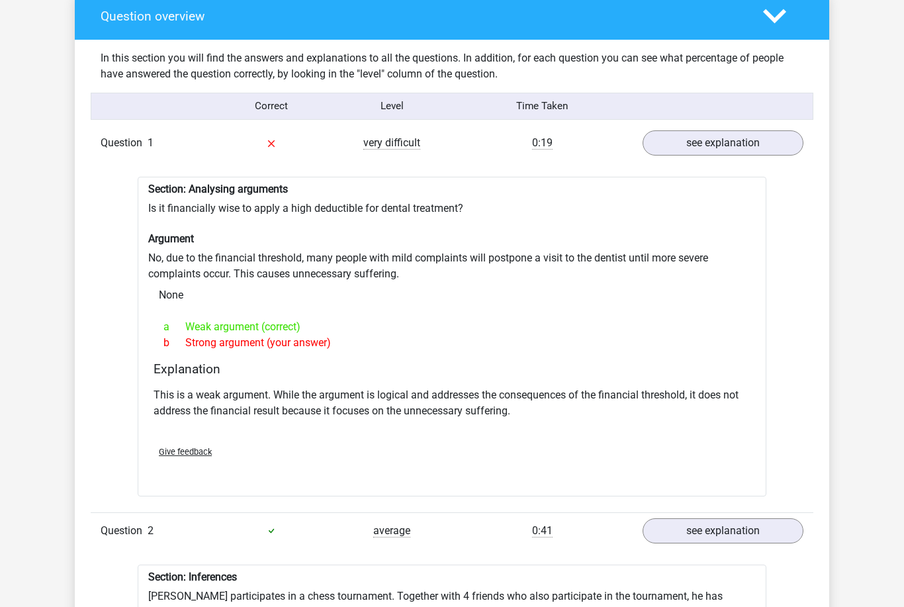
scroll to position [875, 0]
